Goal: Book appointment/travel/reservation

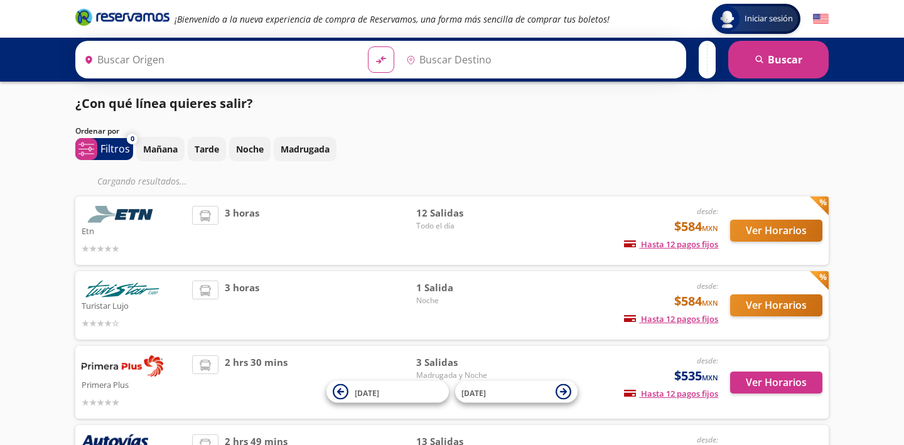
type input "Colima, Colima"
type input "[GEOGRAPHIC_DATA][PERSON_NAME], [GEOGRAPHIC_DATA]"
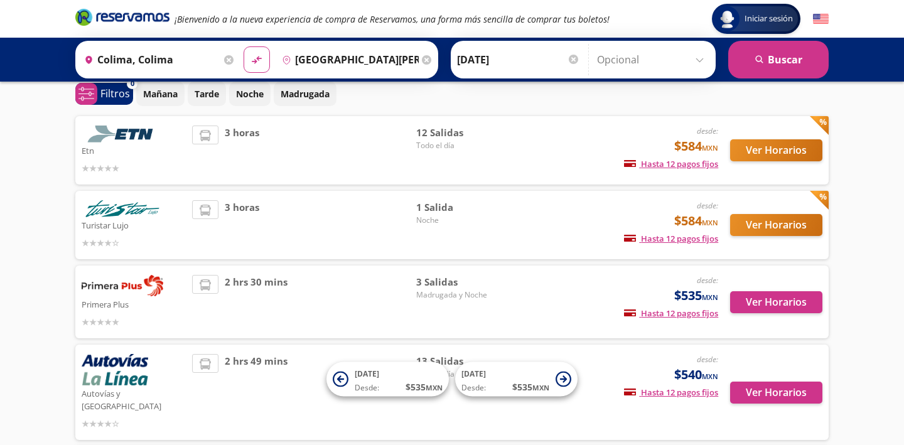
scroll to position [60, 0]
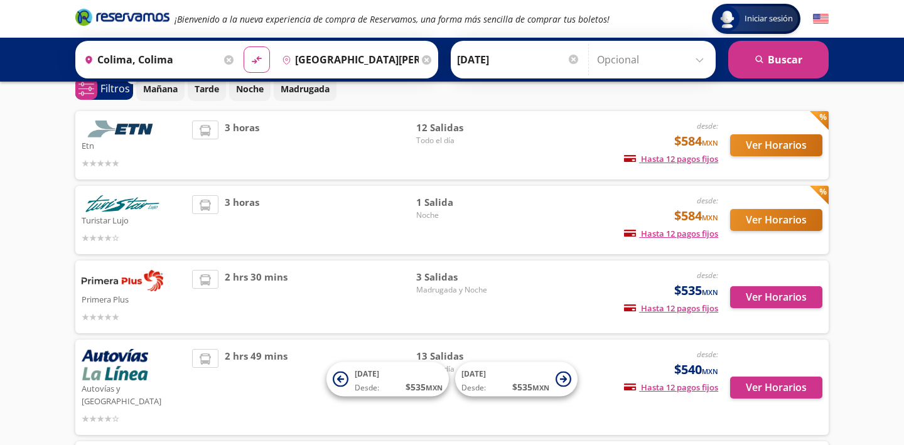
click at [201, 204] on icon at bounding box center [205, 205] width 11 height 11
click at [761, 215] on button "Ver Horarios" at bounding box center [776, 220] width 92 height 22
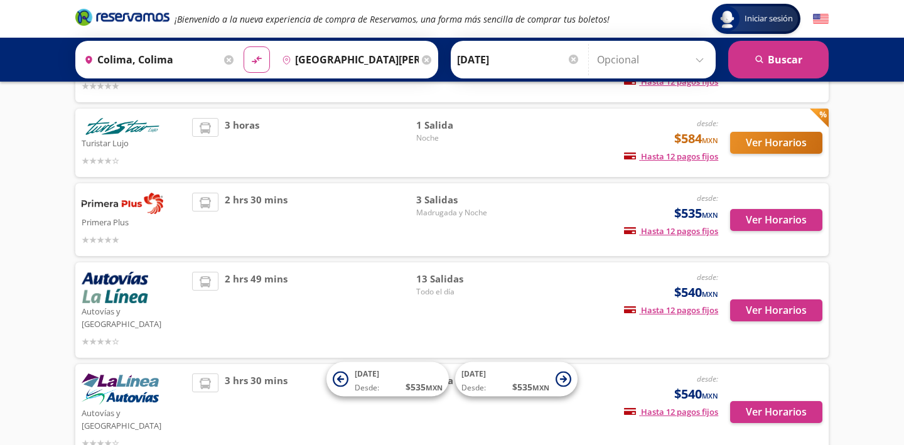
scroll to position [139, 0]
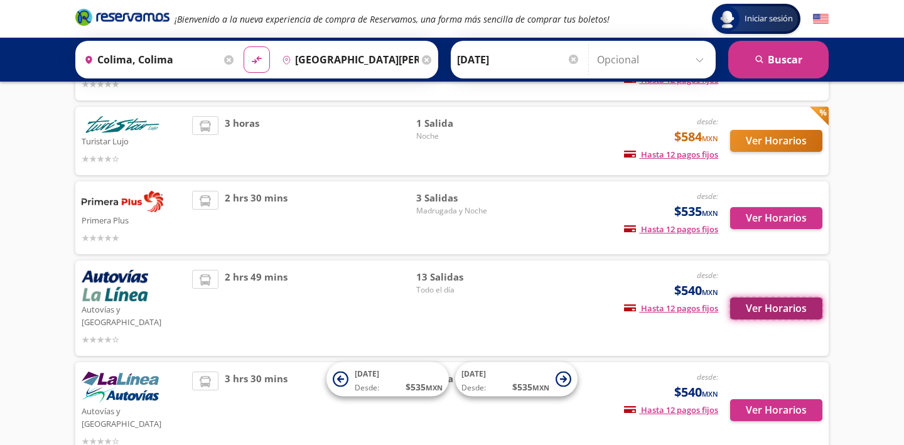
click at [796, 304] on button "Ver Horarios" at bounding box center [776, 308] width 92 height 22
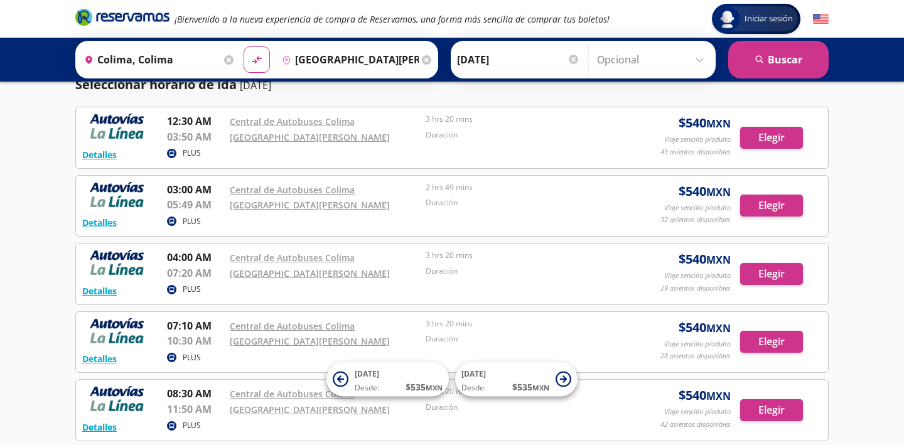
scroll to position [47, 0]
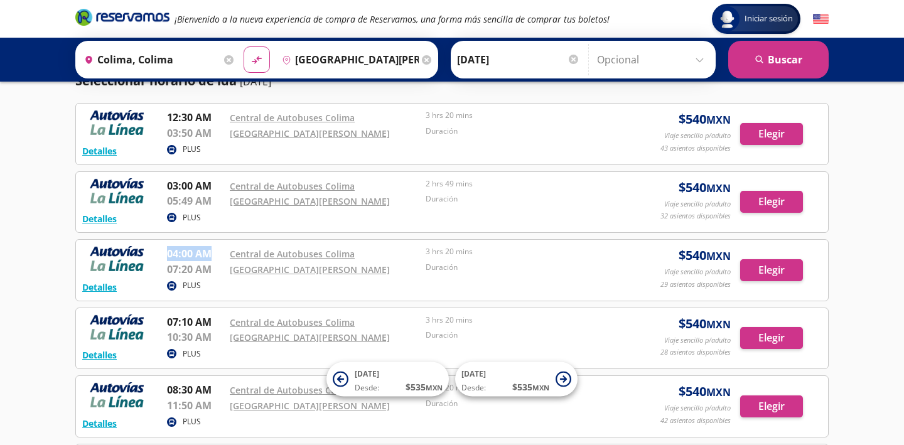
drag, startPoint x: 166, startPoint y: 253, endPoint x: 210, endPoint y: 254, distance: 43.3
click at [209, 253] on p "04:00 AM" at bounding box center [195, 253] width 56 height 15
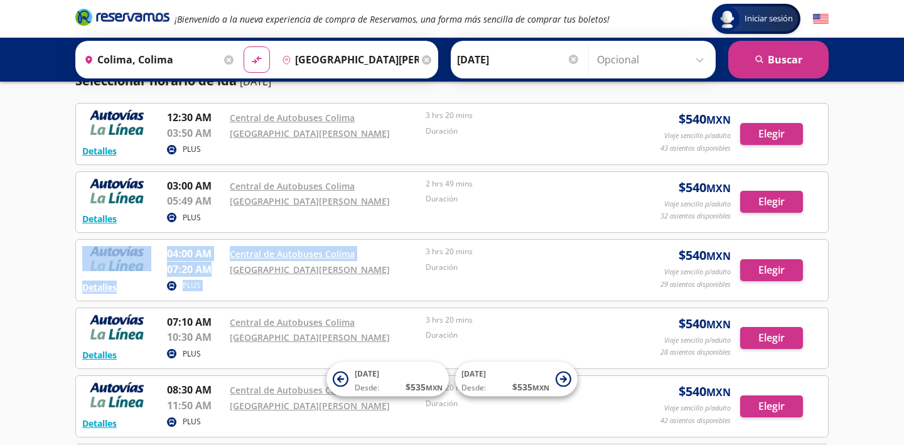
drag, startPoint x: 162, startPoint y: 263, endPoint x: 228, endPoint y: 263, distance: 65.9
click at [228, 263] on div "Detalles PLUS 04:00 AM Central de Autobuses Colima 07:20 AM [GEOGRAPHIC_DATA][P…" at bounding box center [451, 270] width 739 height 48
click at [193, 262] on p "07:20 AM" at bounding box center [195, 269] width 56 height 15
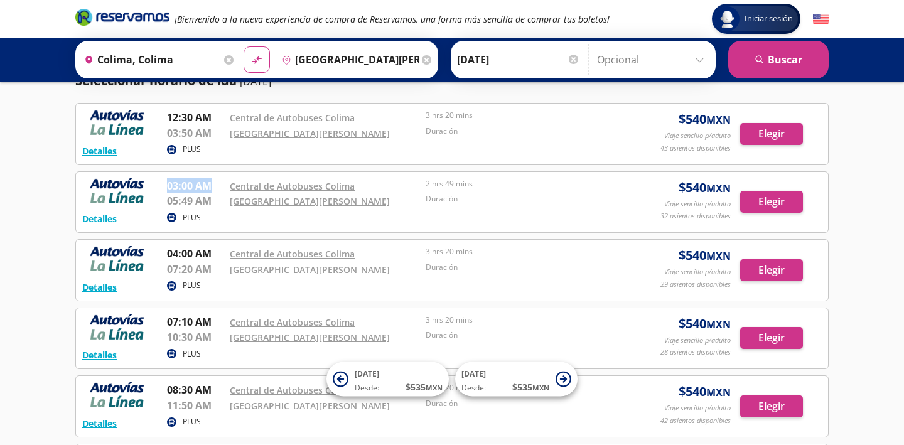
click at [191, 192] on div "Detalles PLUS 03:00 AM Central de Autobuses Colima 05:49 AM [GEOGRAPHIC_DATA][P…" at bounding box center [451, 202] width 739 height 48
click at [197, 203] on p "05:49 AM" at bounding box center [195, 200] width 56 height 15
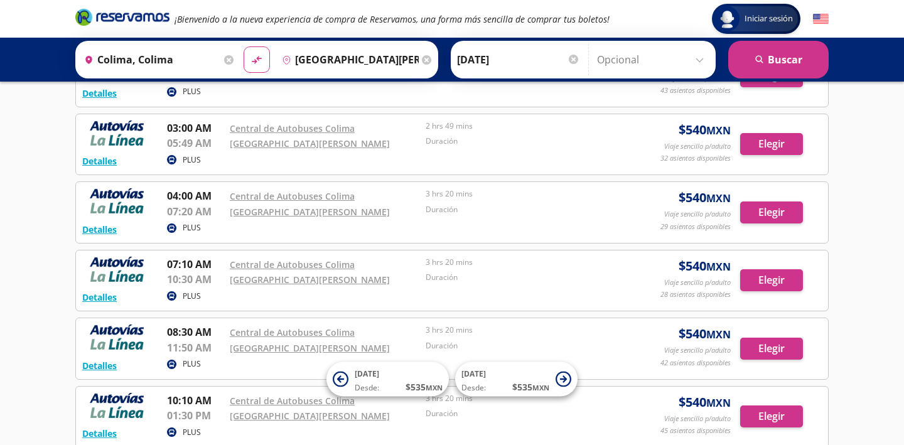
scroll to position [94, 0]
